Goal: Task Accomplishment & Management: Manage account settings

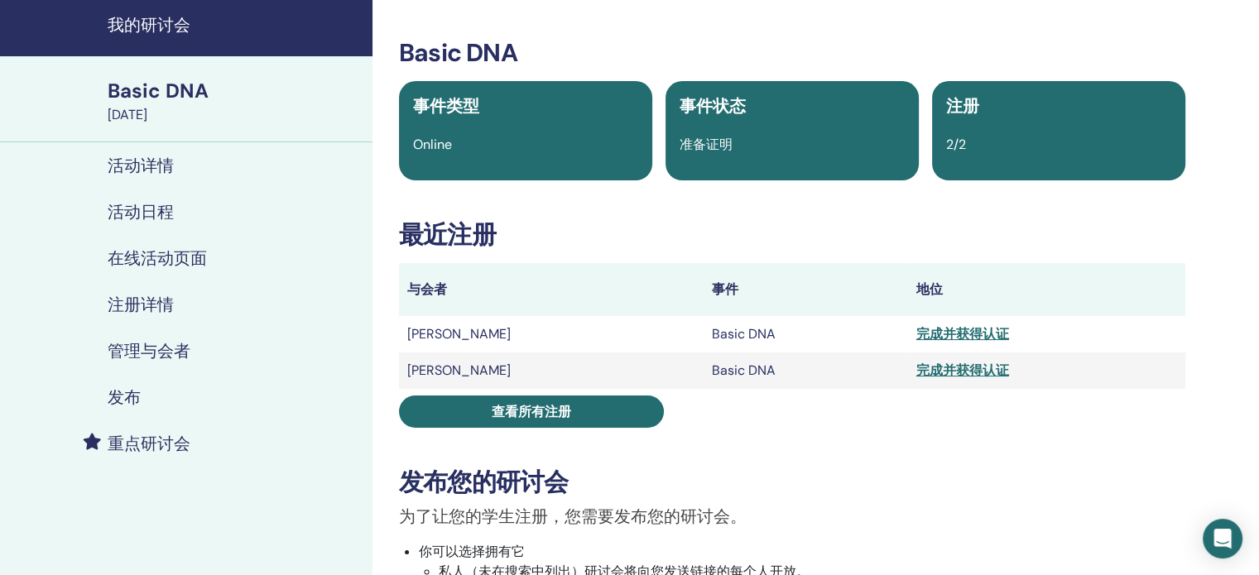
scroll to position [83, 0]
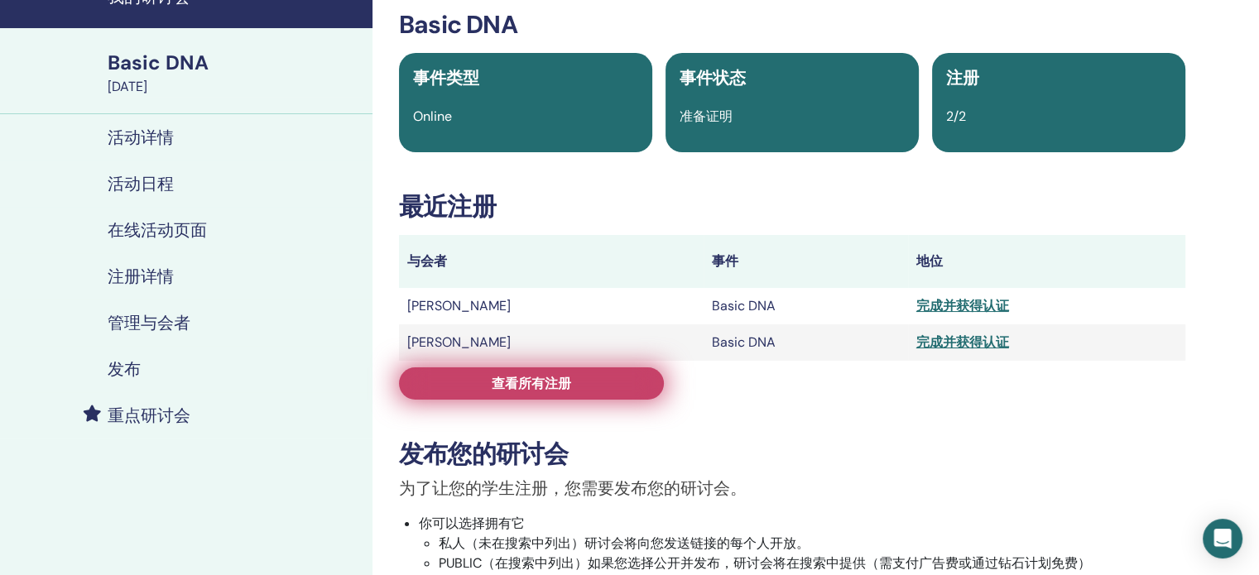
click at [579, 379] on link "查看所有注册" at bounding box center [531, 384] width 265 height 32
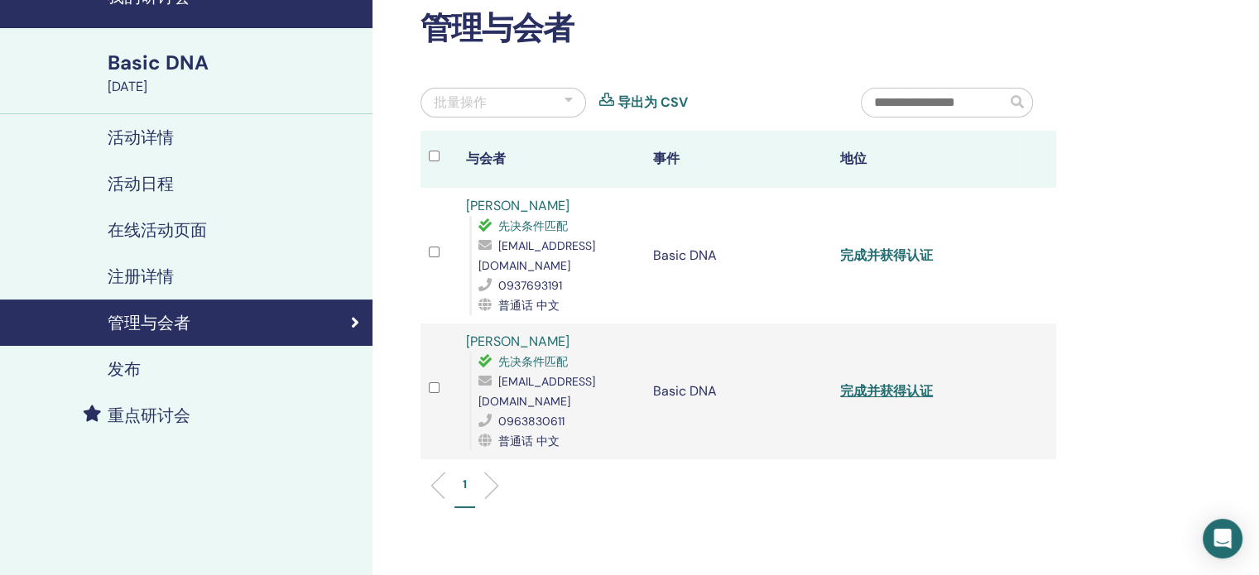
click at [902, 247] on link "完成并获得认证" at bounding box center [886, 255] width 93 height 17
click at [889, 383] on link "完成并获得认证" at bounding box center [886, 391] width 93 height 17
click at [267, 327] on div "管理与会者" at bounding box center [186, 323] width 346 height 20
click at [167, 135] on h4 "活动详情" at bounding box center [141, 138] width 66 height 20
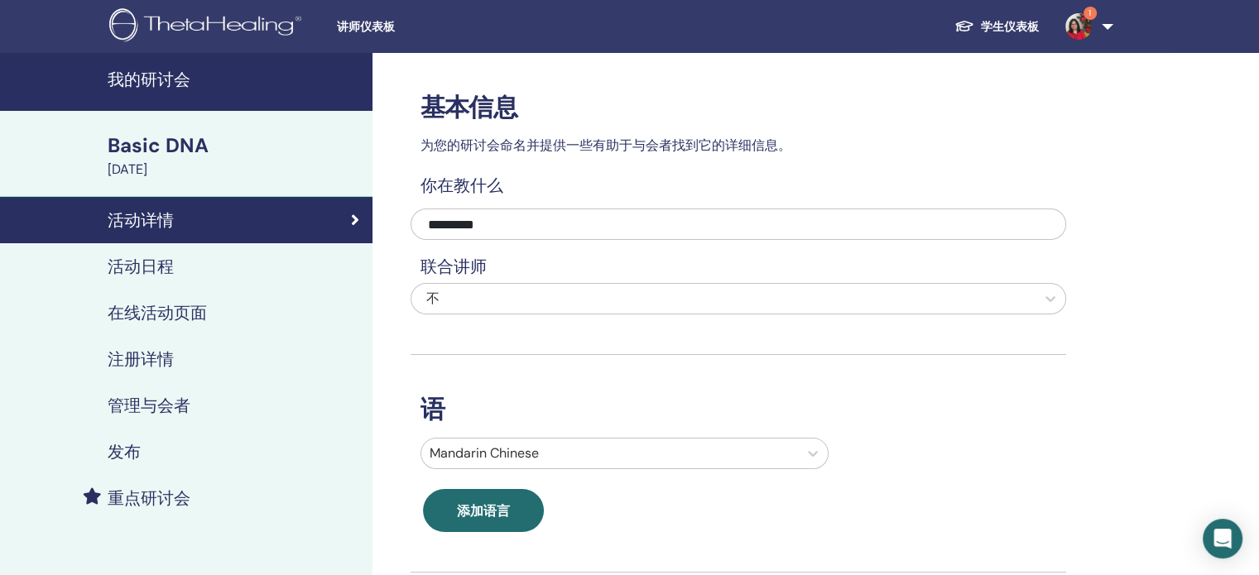
click at [1093, 12] on span "1" at bounding box center [1090, 13] width 13 height 13
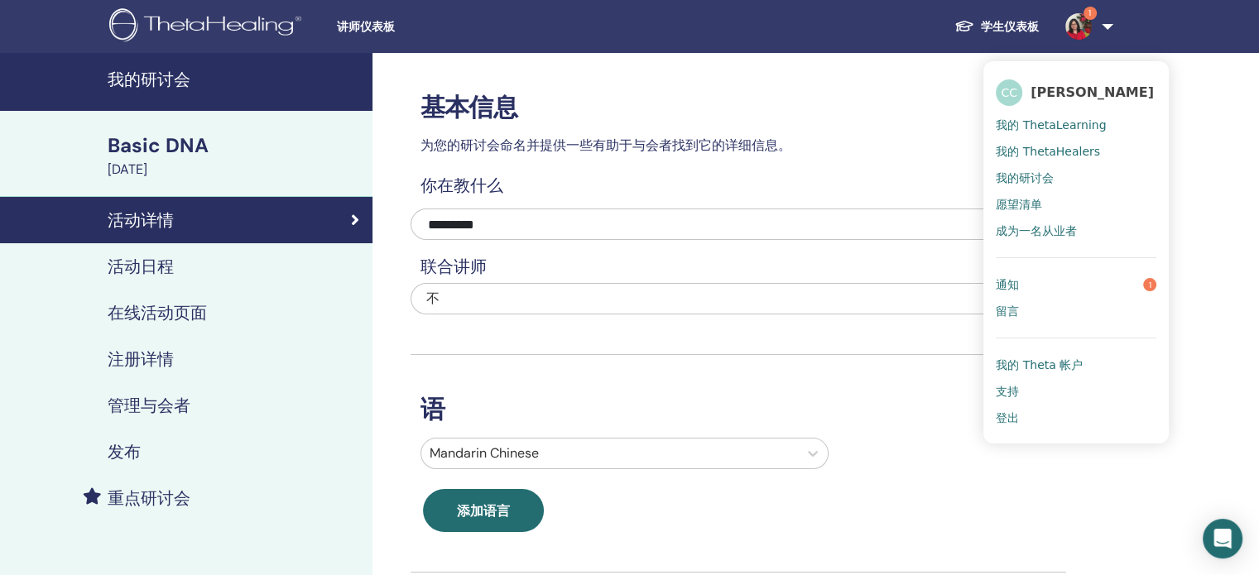
click at [1089, 275] on link "通知 1" at bounding box center [1076, 285] width 161 height 26
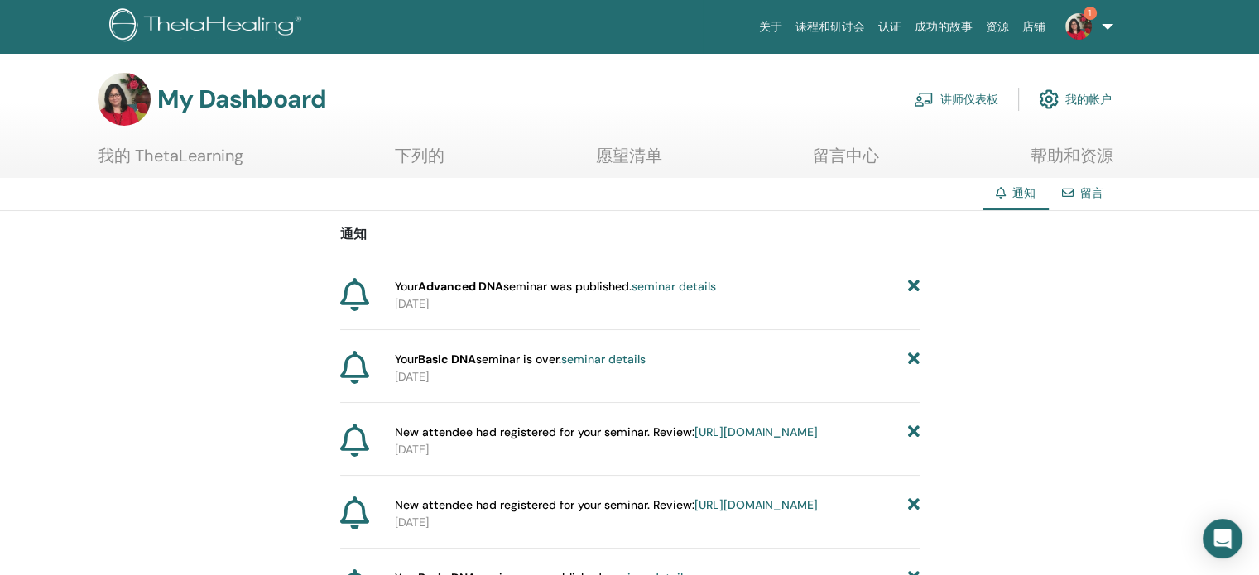
click at [962, 98] on link "讲师仪表板" at bounding box center [956, 99] width 84 height 36
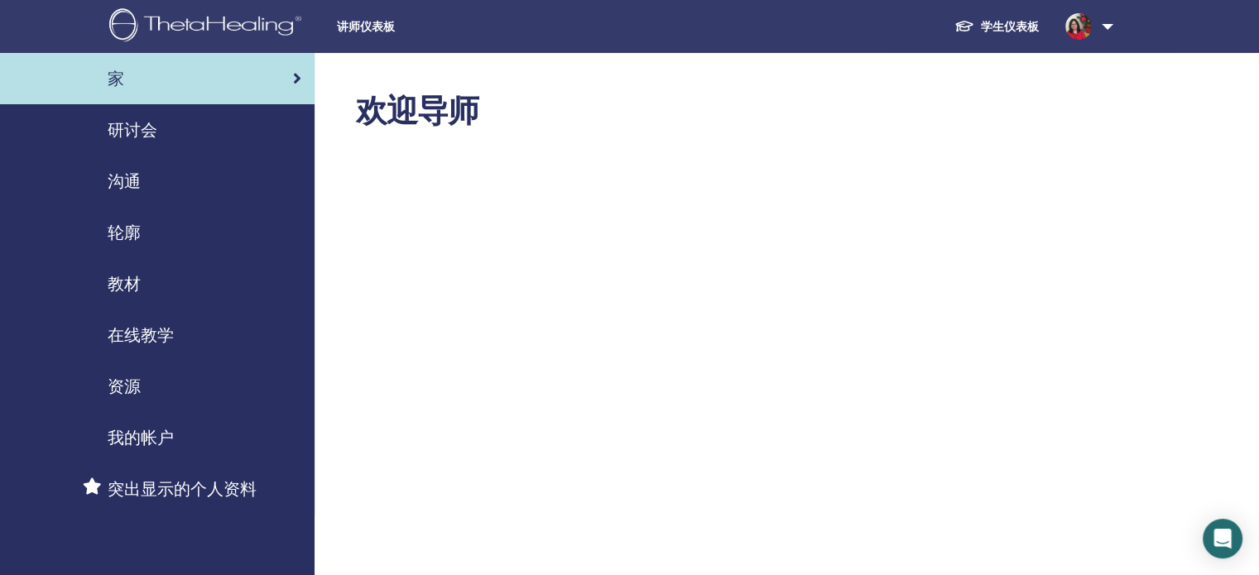
click at [149, 123] on span "研讨会" at bounding box center [133, 130] width 50 height 25
